Goal: Task Accomplishment & Management: Complete application form

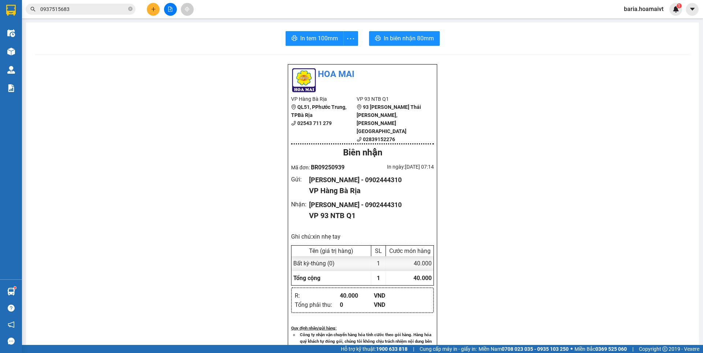
click at [91, 9] on input "0937515683" at bounding box center [83, 9] width 86 height 8
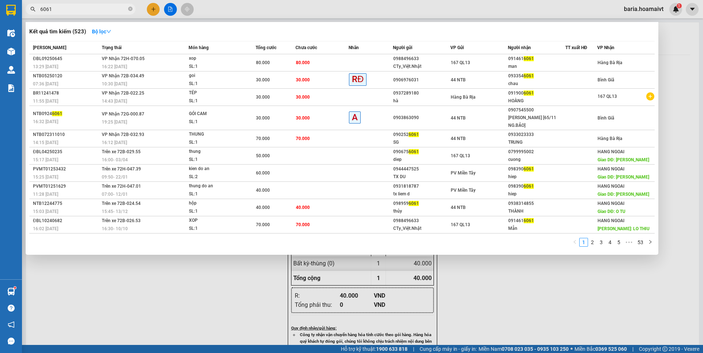
type input "6061"
click at [129, 10] on icon "close-circle" at bounding box center [130, 9] width 4 height 4
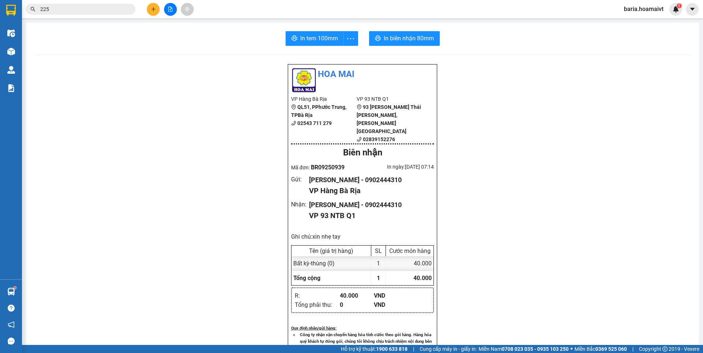
type input "2257"
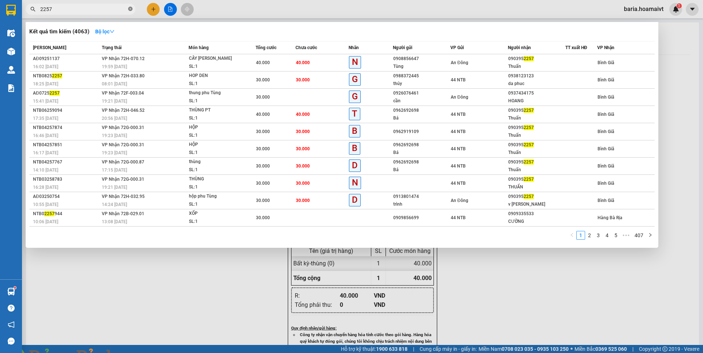
click at [130, 10] on icon "close-circle" at bounding box center [130, 9] width 4 height 4
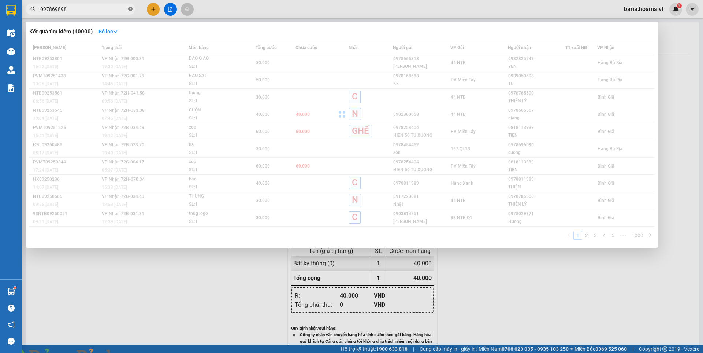
type input "0978698980"
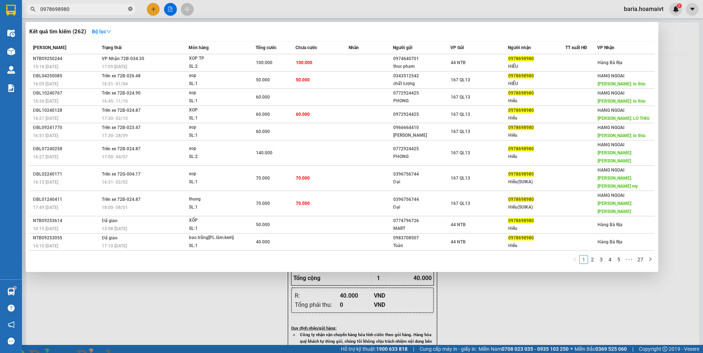
click at [132, 8] on icon "close-circle" at bounding box center [130, 9] width 4 height 4
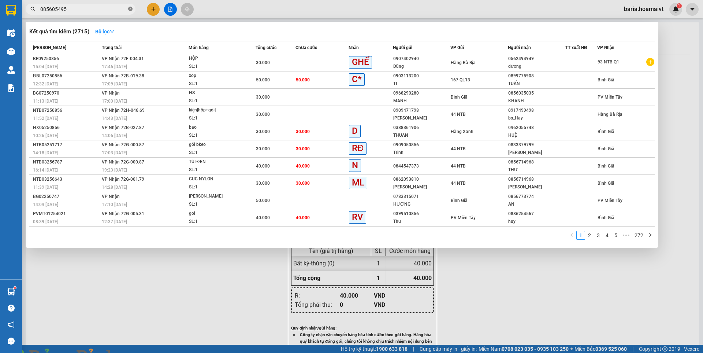
type input "0856054952"
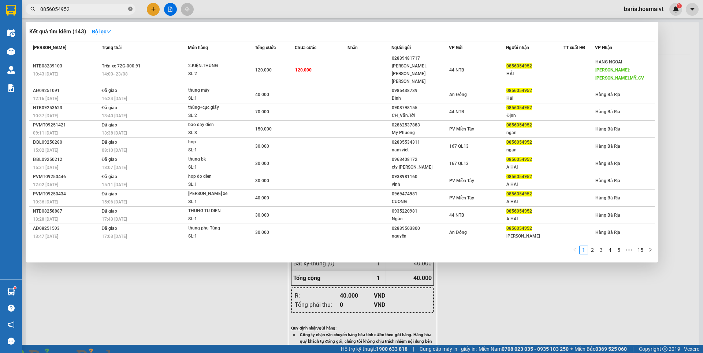
click at [130, 7] on icon "close-circle" at bounding box center [130, 9] width 4 height 4
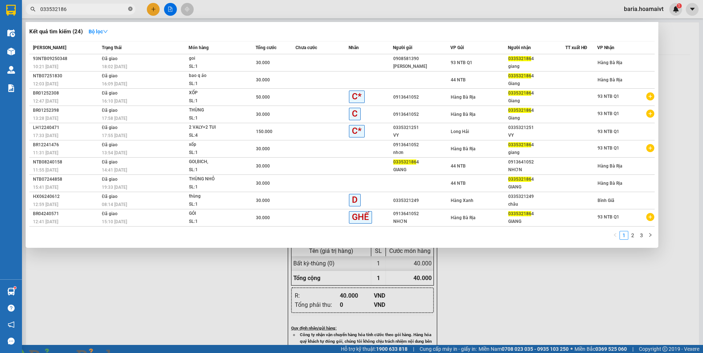
type input "0335321864"
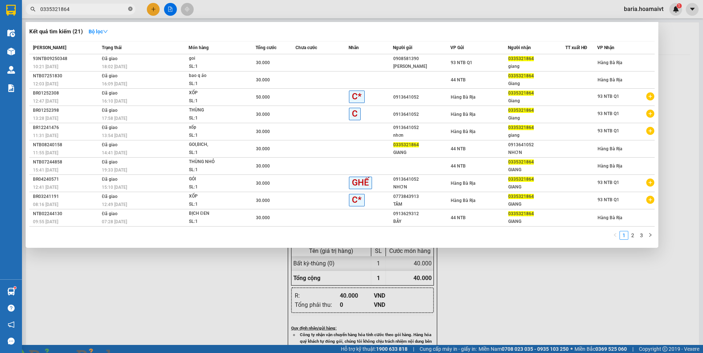
click at [131, 10] on icon "close-circle" at bounding box center [130, 9] width 4 height 4
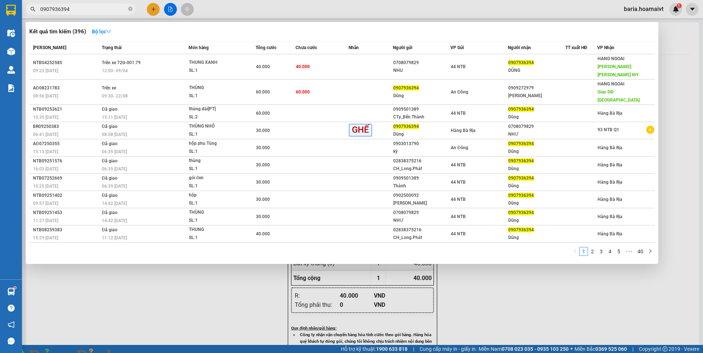
type input "0907936394"
